Goal: Task Accomplishment & Management: Use online tool/utility

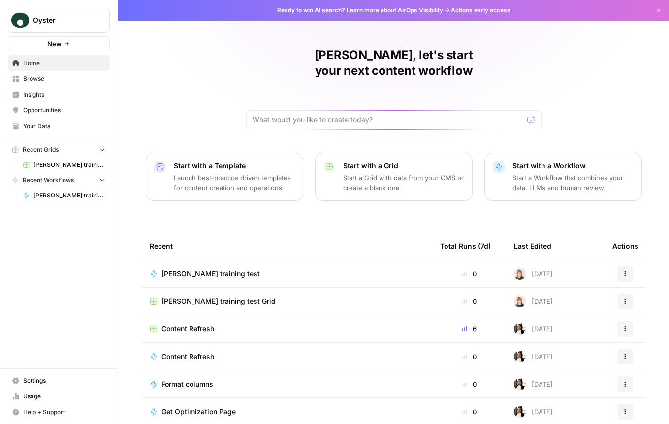
click at [60, 28] on button "Oyster" at bounding box center [59, 20] width 102 height 25
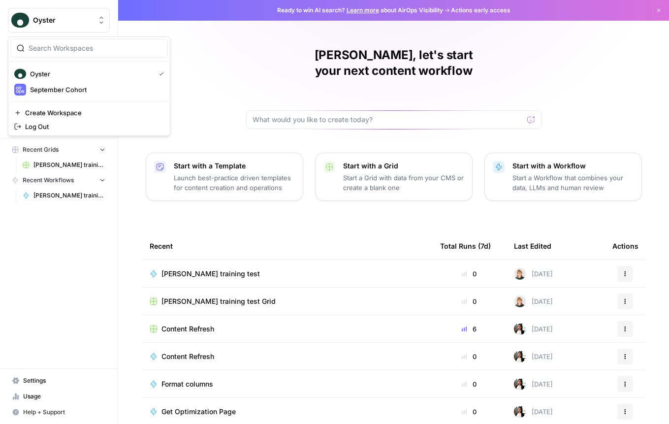
click at [94, 219] on div "Oyster New Home Browse Insights Opportunities Your Data Recent Grids [PERSON_NA…" at bounding box center [59, 212] width 118 height 424
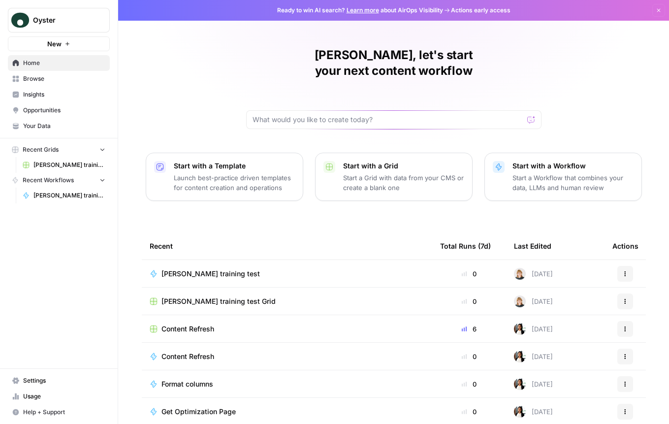
click at [54, 122] on span "Your Data" at bounding box center [64, 126] width 82 height 9
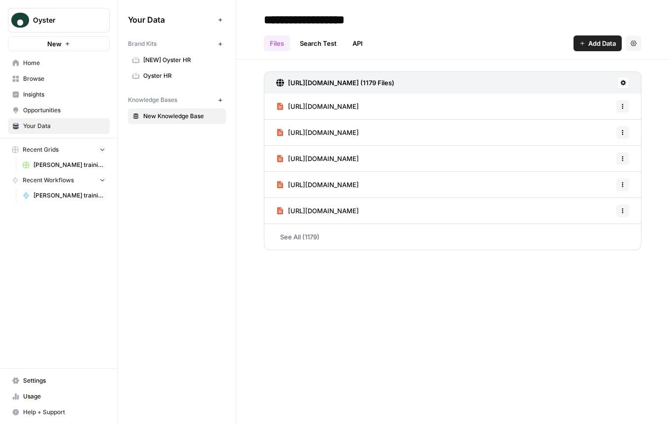
click at [180, 72] on span "Oyster HR" at bounding box center [182, 75] width 78 height 9
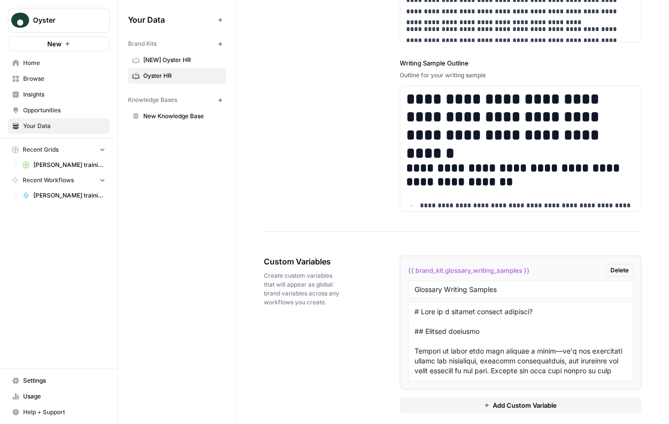
scroll to position [1625, 0]
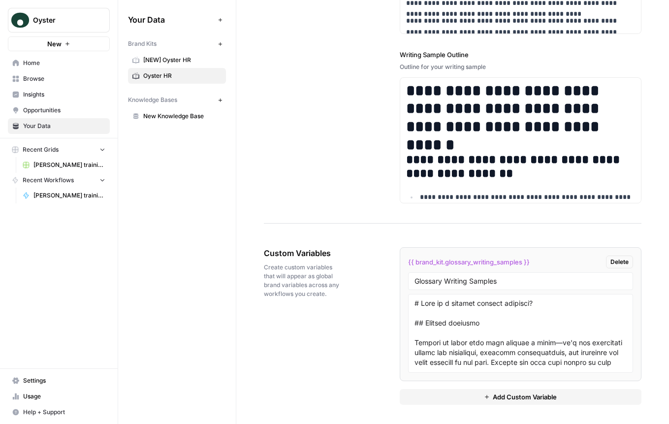
click at [63, 47] on button "New" at bounding box center [59, 43] width 102 height 15
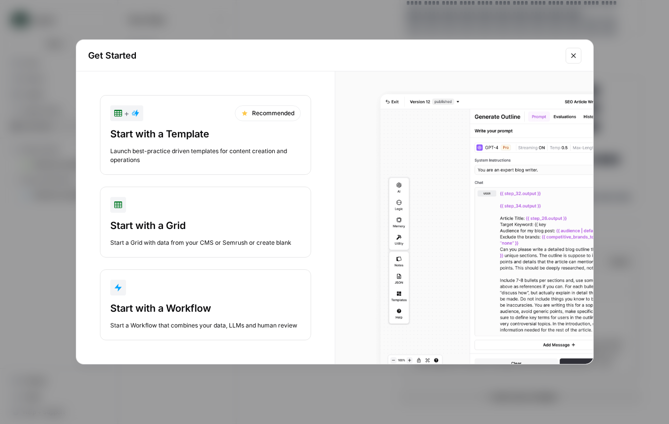
click at [203, 307] on div "Start with a Workflow" at bounding box center [205, 308] width 190 height 14
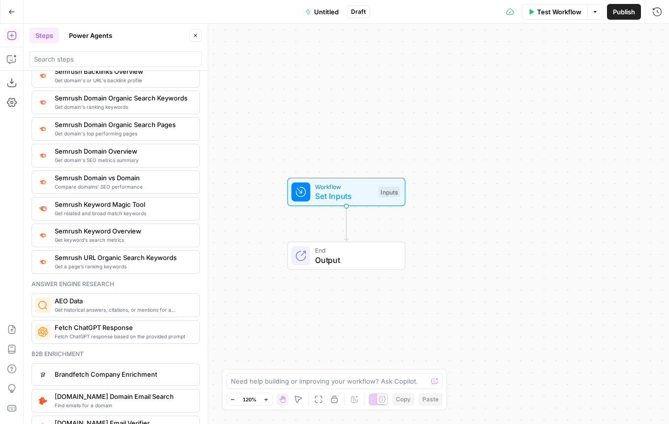
scroll to position [1102, 0]
